Goal: Task Accomplishment & Management: Complete application form

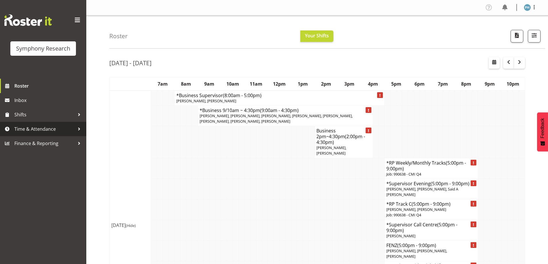
click at [37, 130] on span "Time & Attendance" at bounding box center [44, 129] width 60 height 9
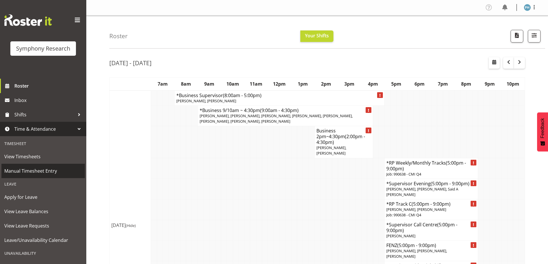
click at [61, 170] on span "Manual Timesheet Entry" at bounding box center [43, 171] width 78 height 9
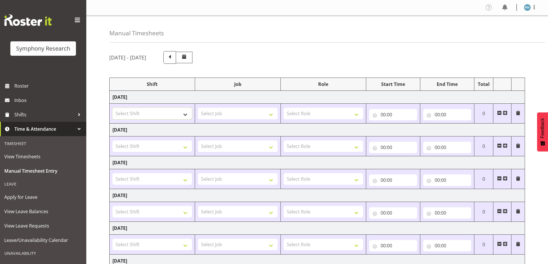
click at [184, 116] on select "Select Shift !!Project Briefing (Job to be assigned) !!Weekend Residential (Ros…" at bounding box center [151, 114] width 79 height 12
select select "15433"
click at [112, 108] on select "Select Shift !!Project Briefing (Job to be assigned) !!Weekend Residential (Ros…" at bounding box center [151, 114] width 79 height 12
click at [271, 115] on select "Select Job 550060 IF Admin 553492 World Poll Aus Wave 2 Main 2025 553493 World …" at bounding box center [237, 114] width 79 height 12
select select "10499"
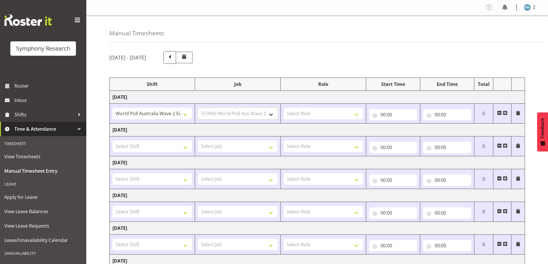
click at [198, 108] on select "Select Job 550060 IF Admin 553492 World Poll Aus Wave 2 Main 2025 553493 World …" at bounding box center [237, 114] width 79 height 12
click at [356, 114] on select "Select Role Briefing Interviewing" at bounding box center [322, 114] width 79 height 12
select select "47"
click at [283, 108] on select "Select Role Briefing Interviewing" at bounding box center [322, 114] width 79 height 12
click at [382, 115] on input "00:00" at bounding box center [393, 115] width 48 height 12
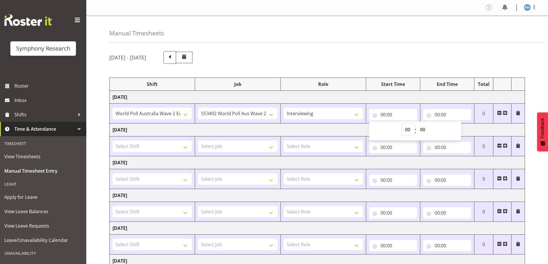
click at [409, 129] on select "00 01 02 03 04 05 06 07 08 09 10 11 12 13 14 15 16 17 18 19 20 21 22 23" at bounding box center [408, 130] width 13 height 12
select select "17"
click at [402, 124] on select "00 01 02 03 04 05 06 07 08 09 10 11 12 13 14 15 16 17 18 19 20 21 22 23" at bounding box center [408, 130] width 13 height 12
type input "17:00"
click at [435, 116] on input "00:00" at bounding box center [447, 115] width 48 height 12
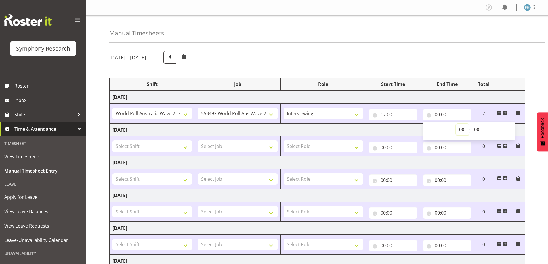
click at [461, 130] on select "00 01 02 03 04 05 06 07 08 09 10 11 12 13 14 15 16 17 18 19 20 21 22 23" at bounding box center [462, 130] width 13 height 12
select select "21"
click at [456, 124] on select "00 01 02 03 04 05 06 07 08 09 10 11 12 13 14 15 16 17 18 19 20 21 22 23" at bounding box center [462, 130] width 13 height 12
type input "21:00"
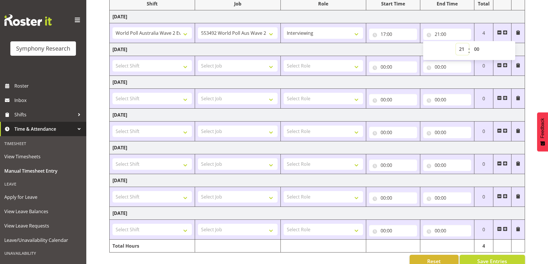
scroll to position [93, 0]
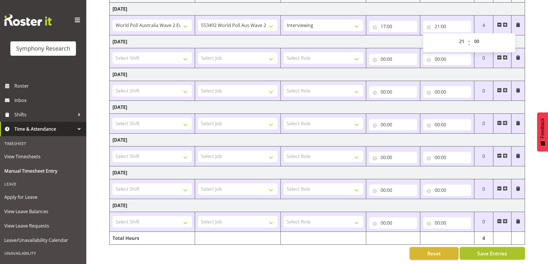
click at [508, 249] on button "Save Entries" at bounding box center [491, 253] width 65 height 13
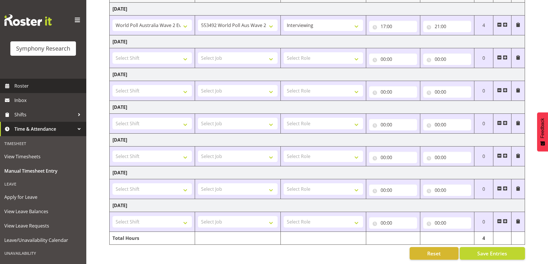
click at [34, 83] on span "Roster" at bounding box center [48, 86] width 69 height 9
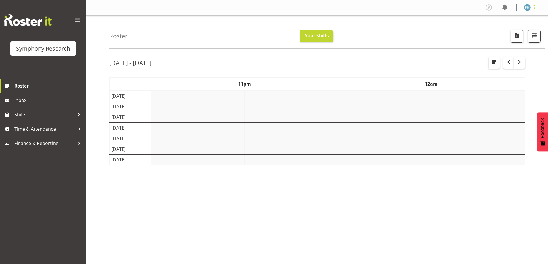
click at [536, 9] on span at bounding box center [533, 7] width 7 height 7
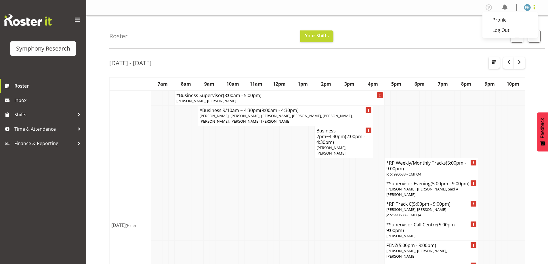
click at [534, 8] on span at bounding box center [533, 7] width 7 height 7
click at [513, 28] on link "Log Out" at bounding box center [509, 30] width 55 height 10
